Goal: Obtain resource: Obtain resource

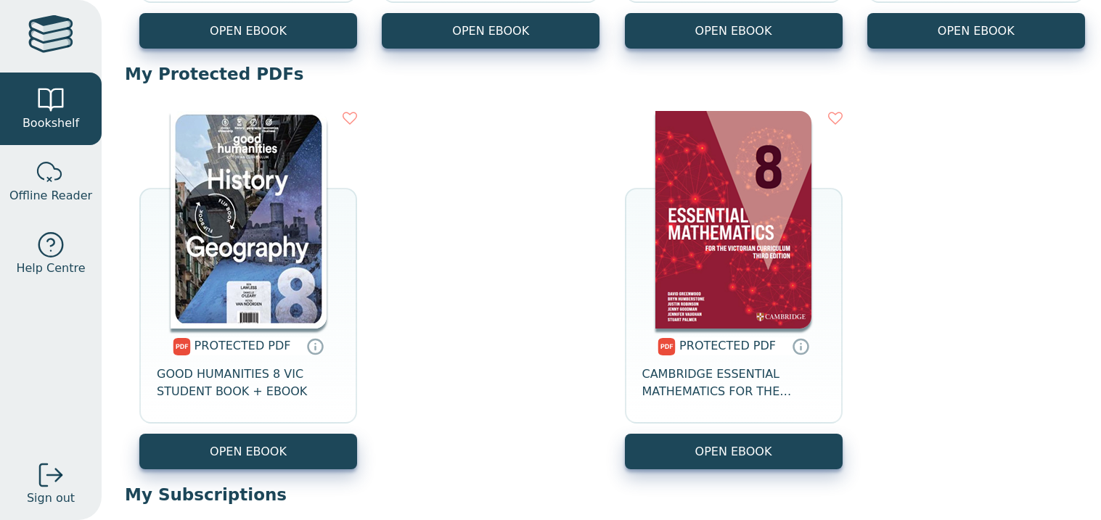
scroll to position [528, 0]
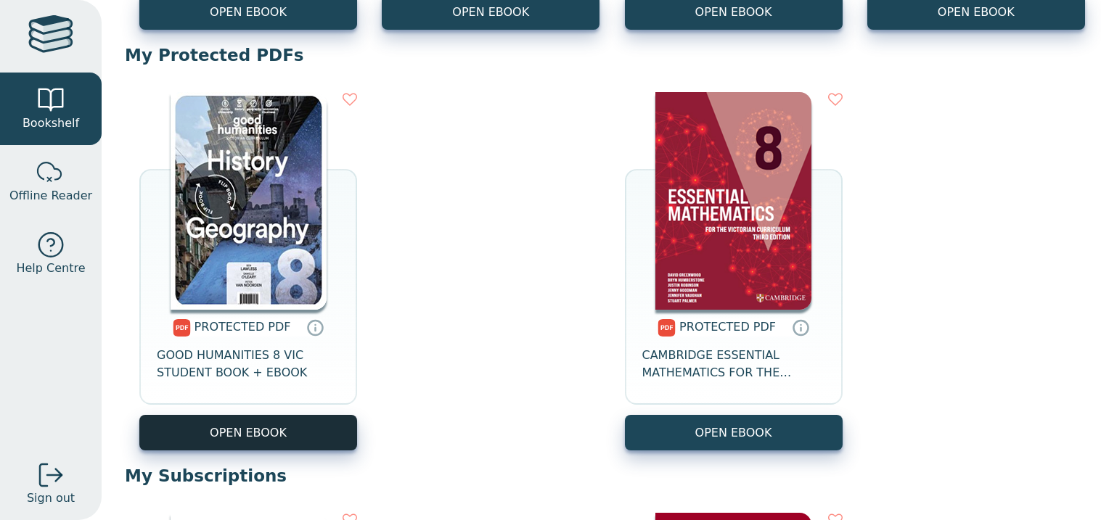
click at [303, 424] on link "OPEN EBOOK" at bounding box center [248, 433] width 218 height 36
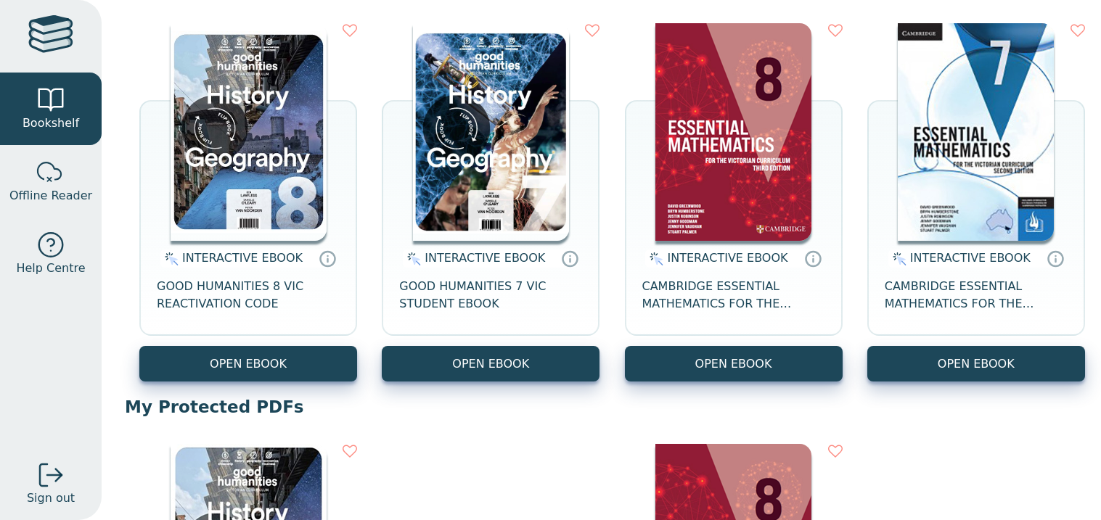
scroll to position [177, 0]
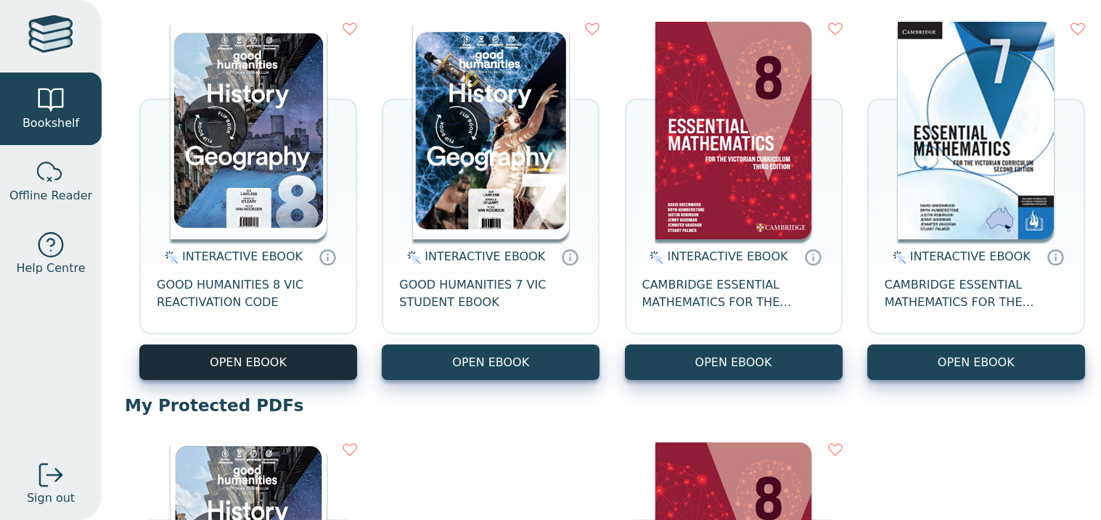
click at [199, 376] on button "OPEN EBOOK" at bounding box center [248, 363] width 218 height 36
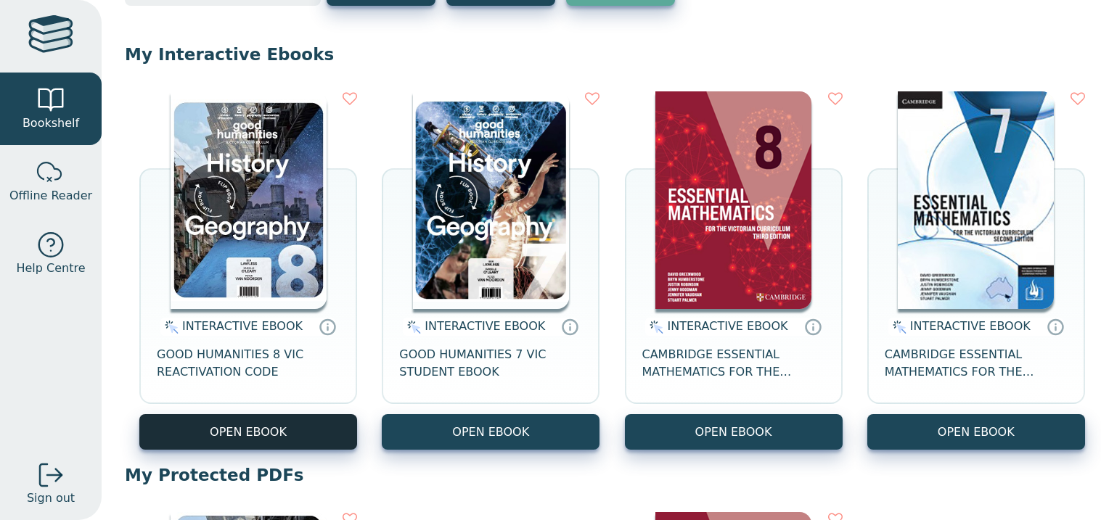
scroll to position [126, 0]
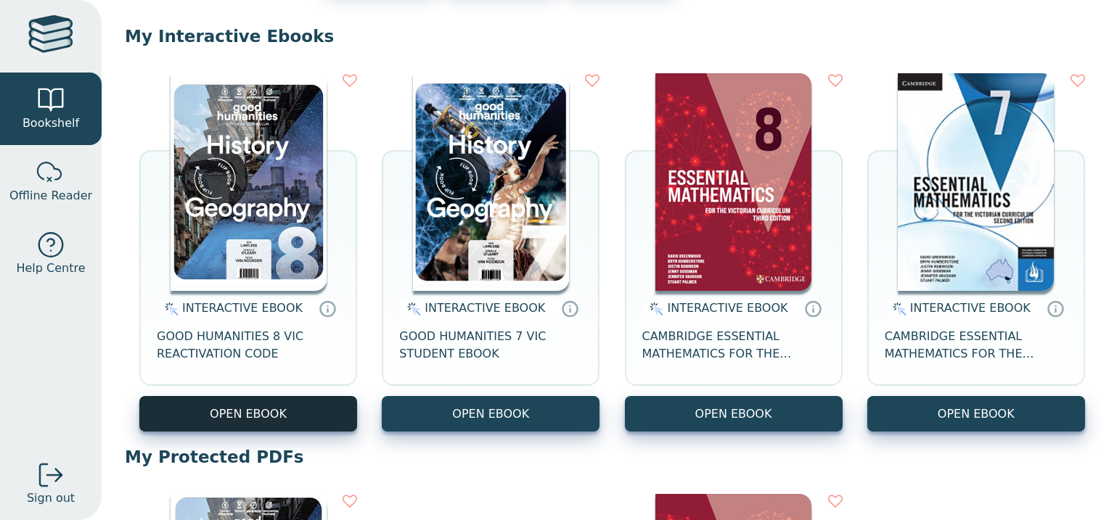
click at [200, 402] on button "OPEN EBOOK" at bounding box center [248, 414] width 218 height 36
